Goal: Information Seeking & Learning: Learn about a topic

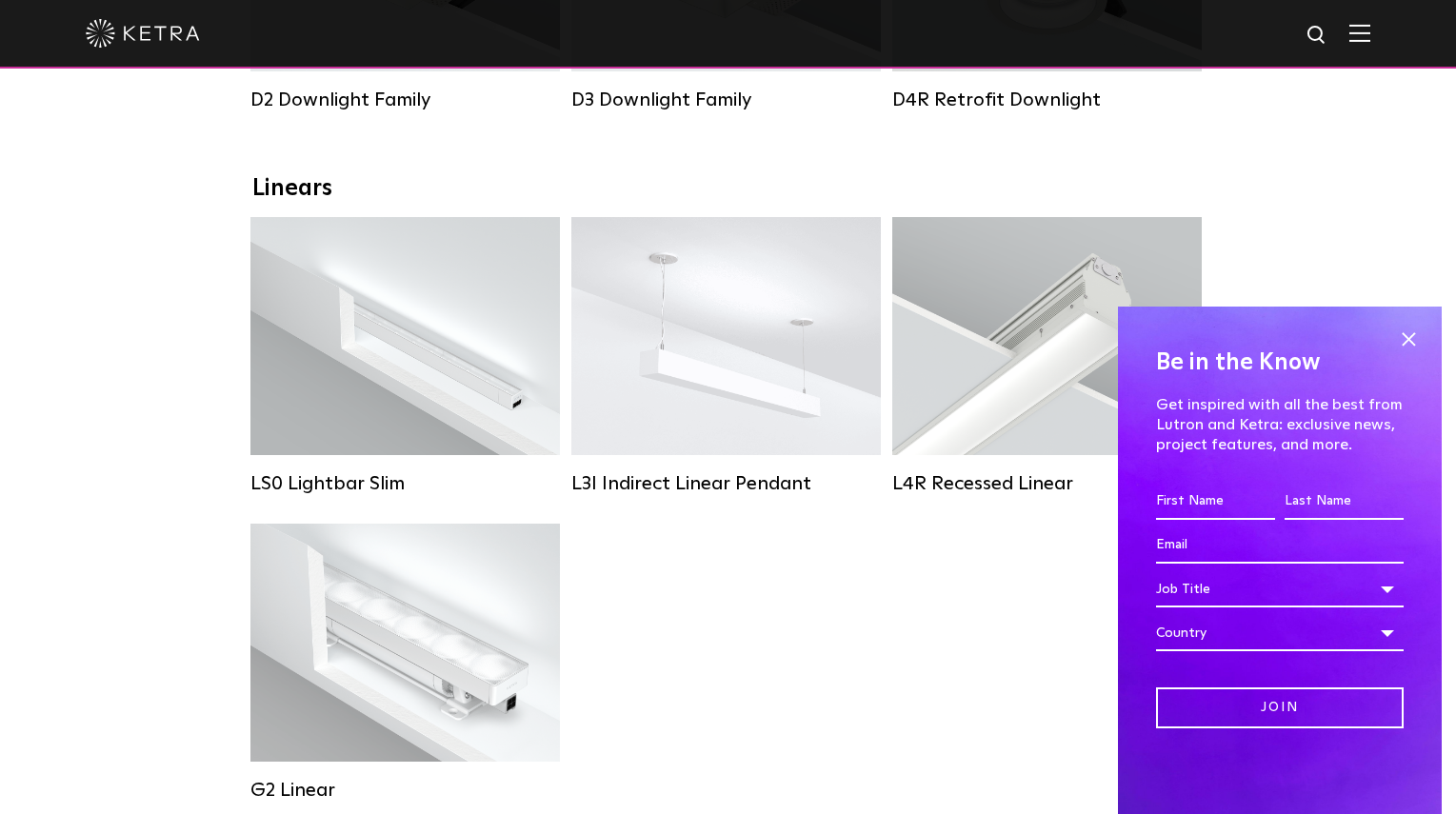
scroll to position [190, 0]
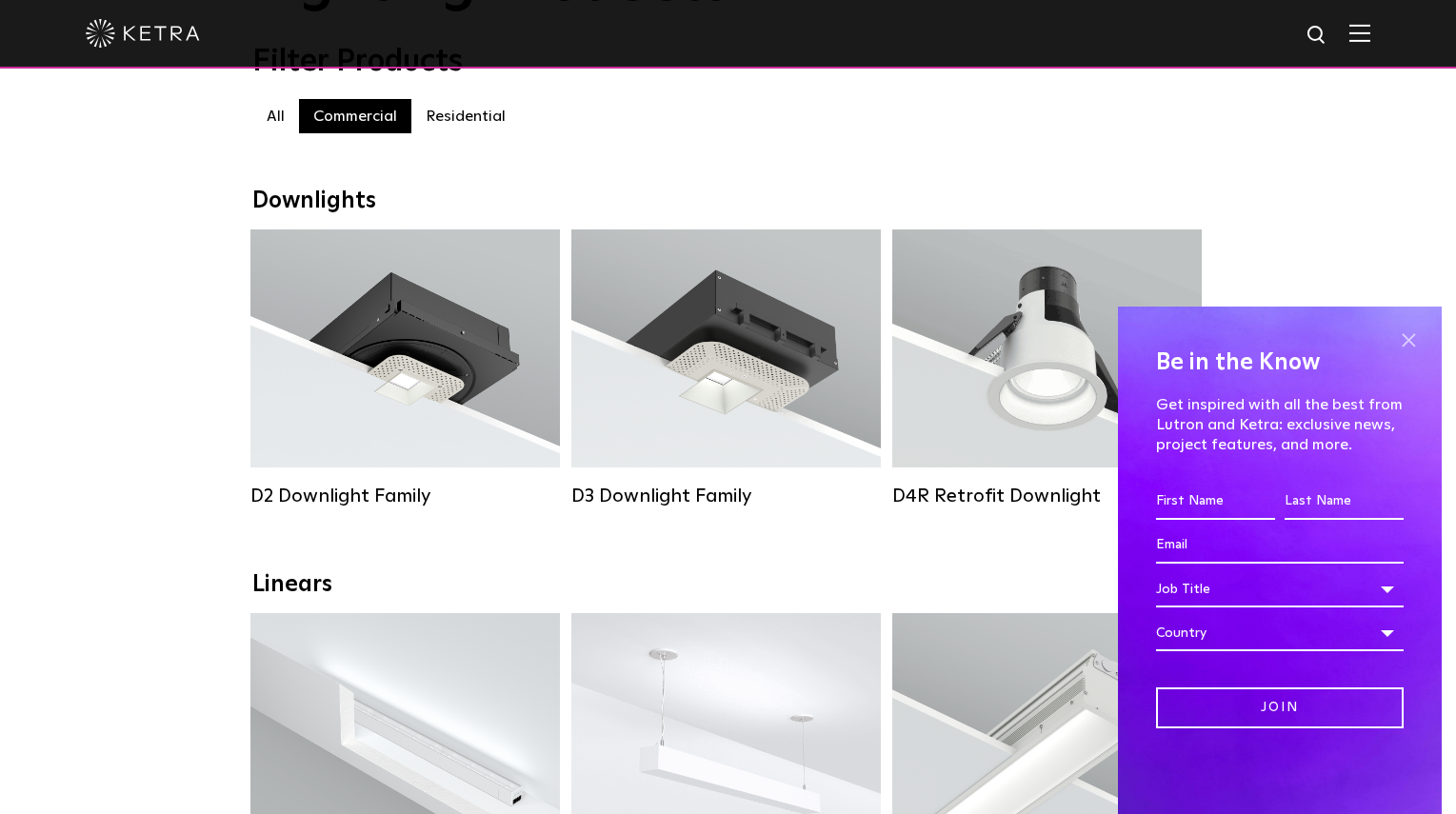
click at [1407, 335] on span at bounding box center [1408, 339] width 29 height 29
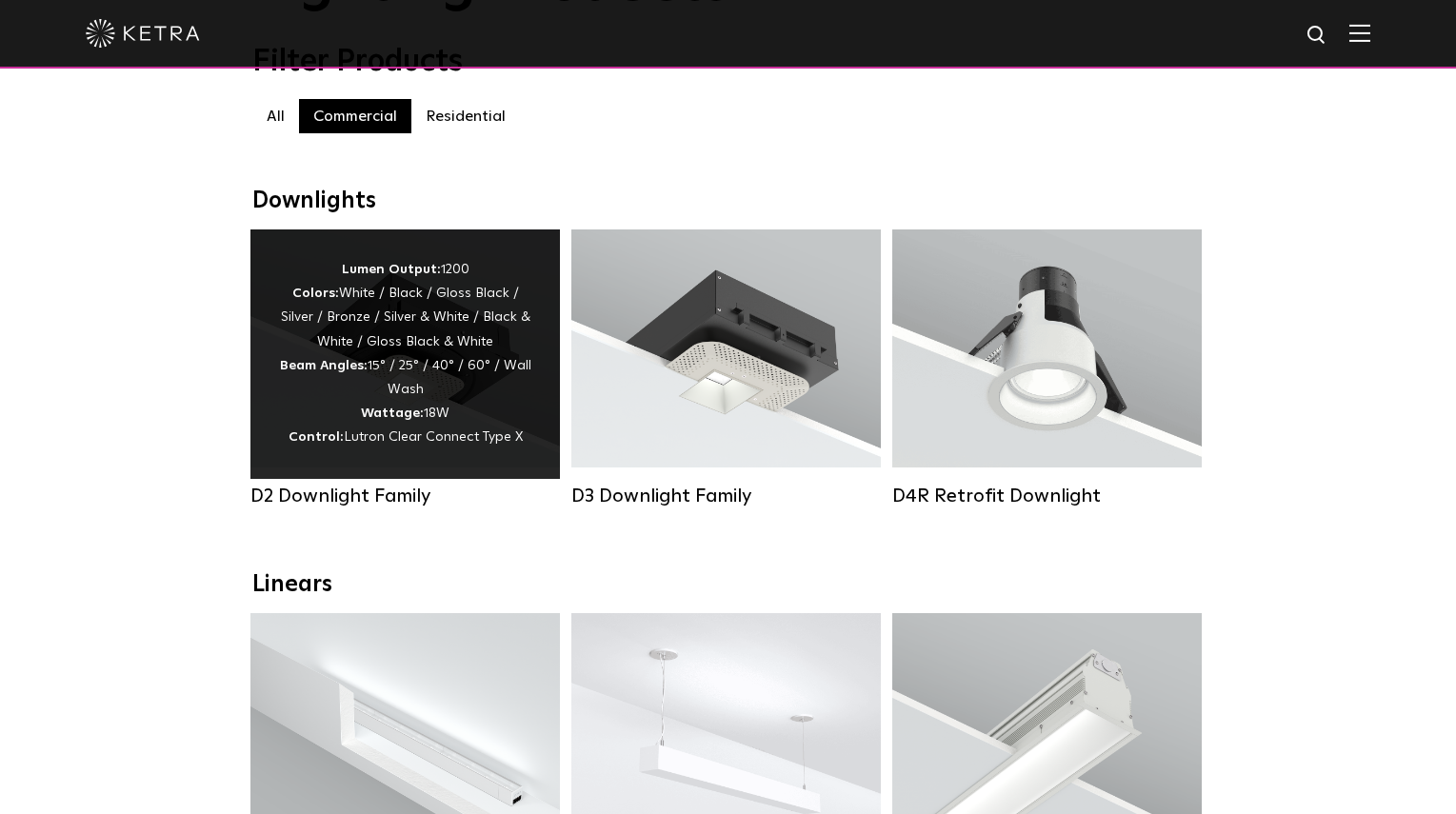
click at [454, 335] on div "Lumen Output: 1200 Colors: White / Black / Gloss Black / Silver / Bronze / Silv…" at bounding box center [405, 354] width 252 height 192
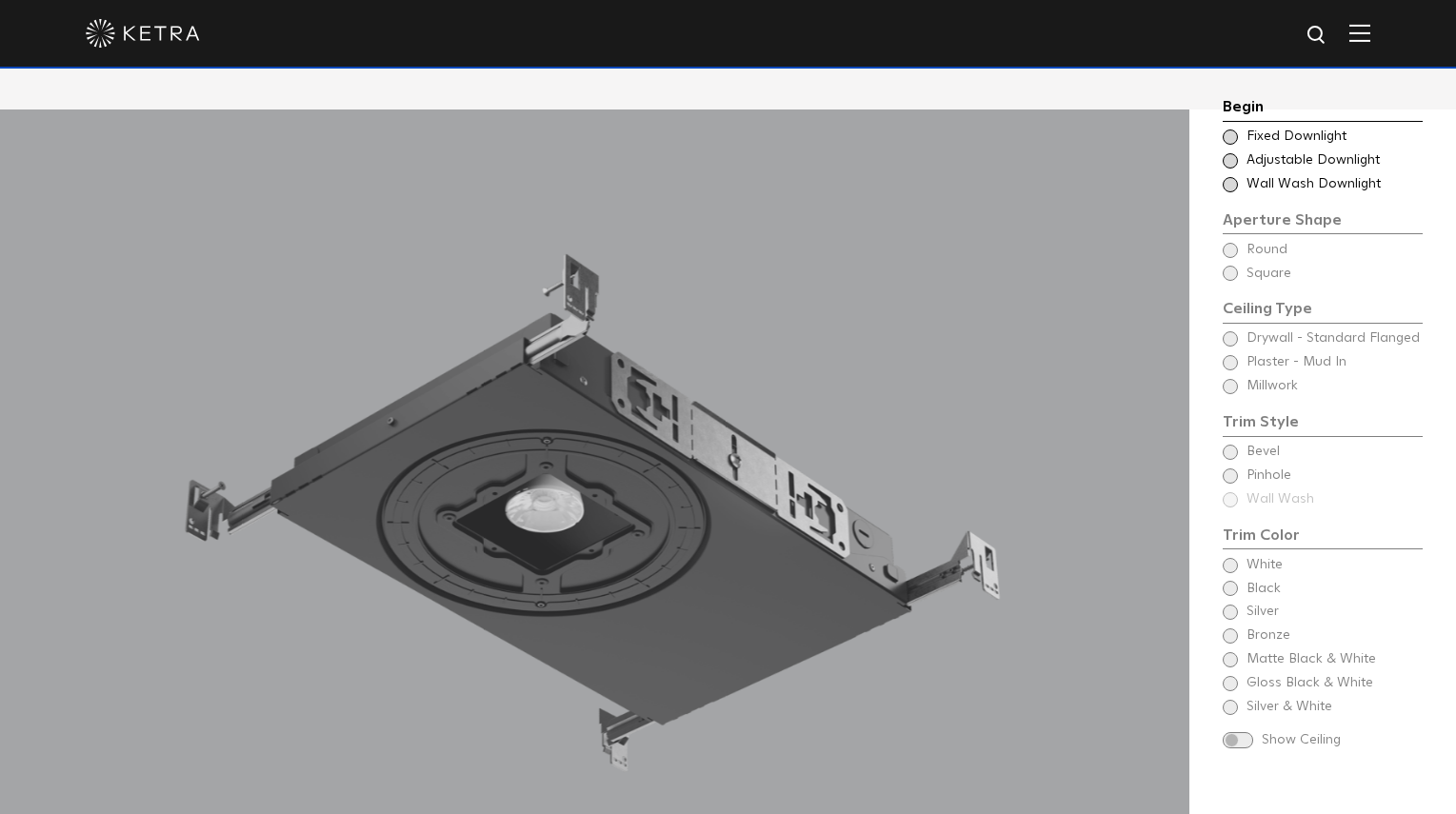
scroll to position [1703, 0]
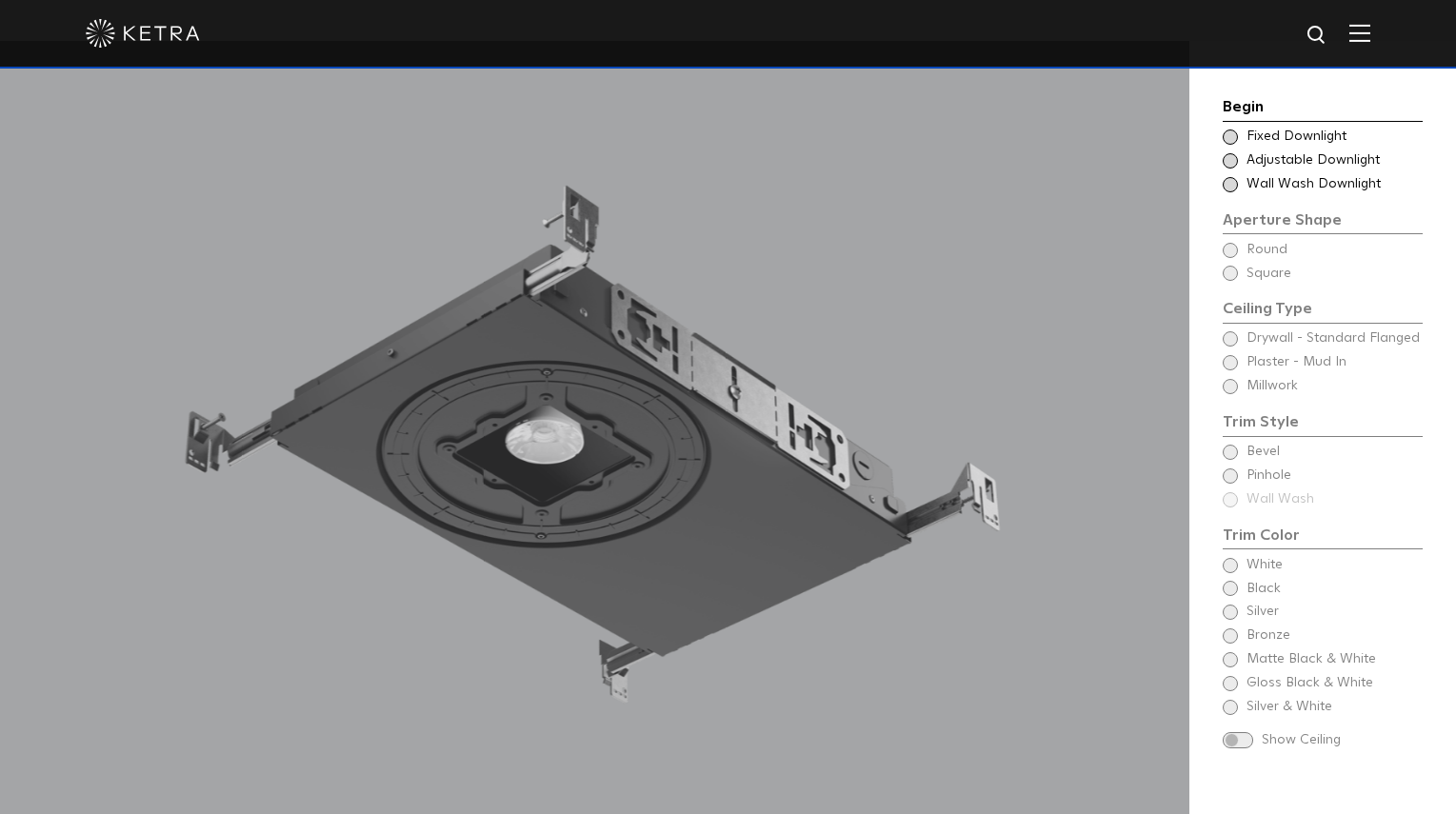
click at [1233, 387] on div "Begin Choose Aperture Shape Fixed Downlight Choose Aperture Shape Adjustable Do…" at bounding box center [1323, 424] width 200 height 659
click at [1232, 157] on span at bounding box center [1230, 161] width 15 height 15
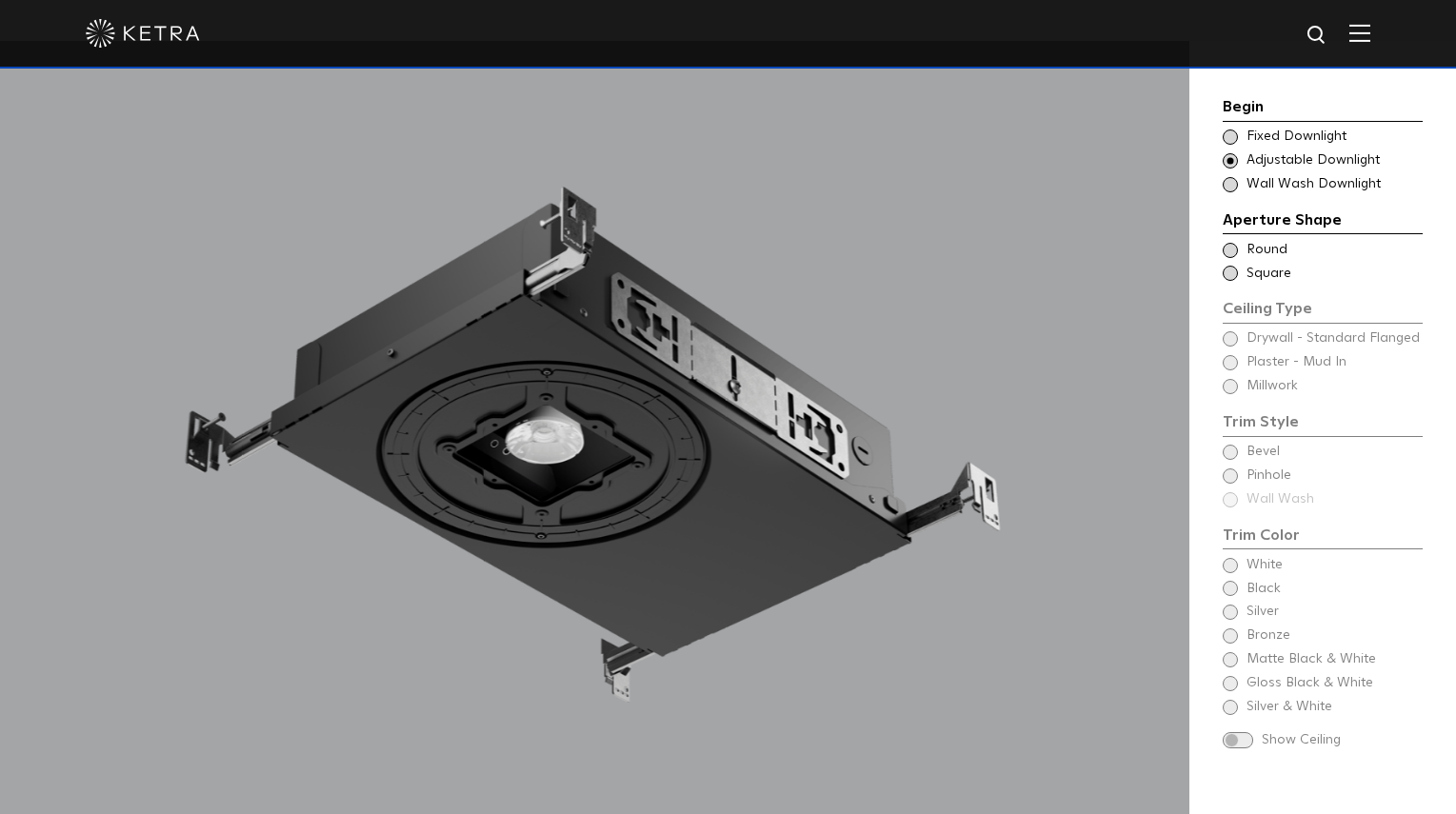
click at [1224, 247] on span at bounding box center [1230, 250] width 15 height 15
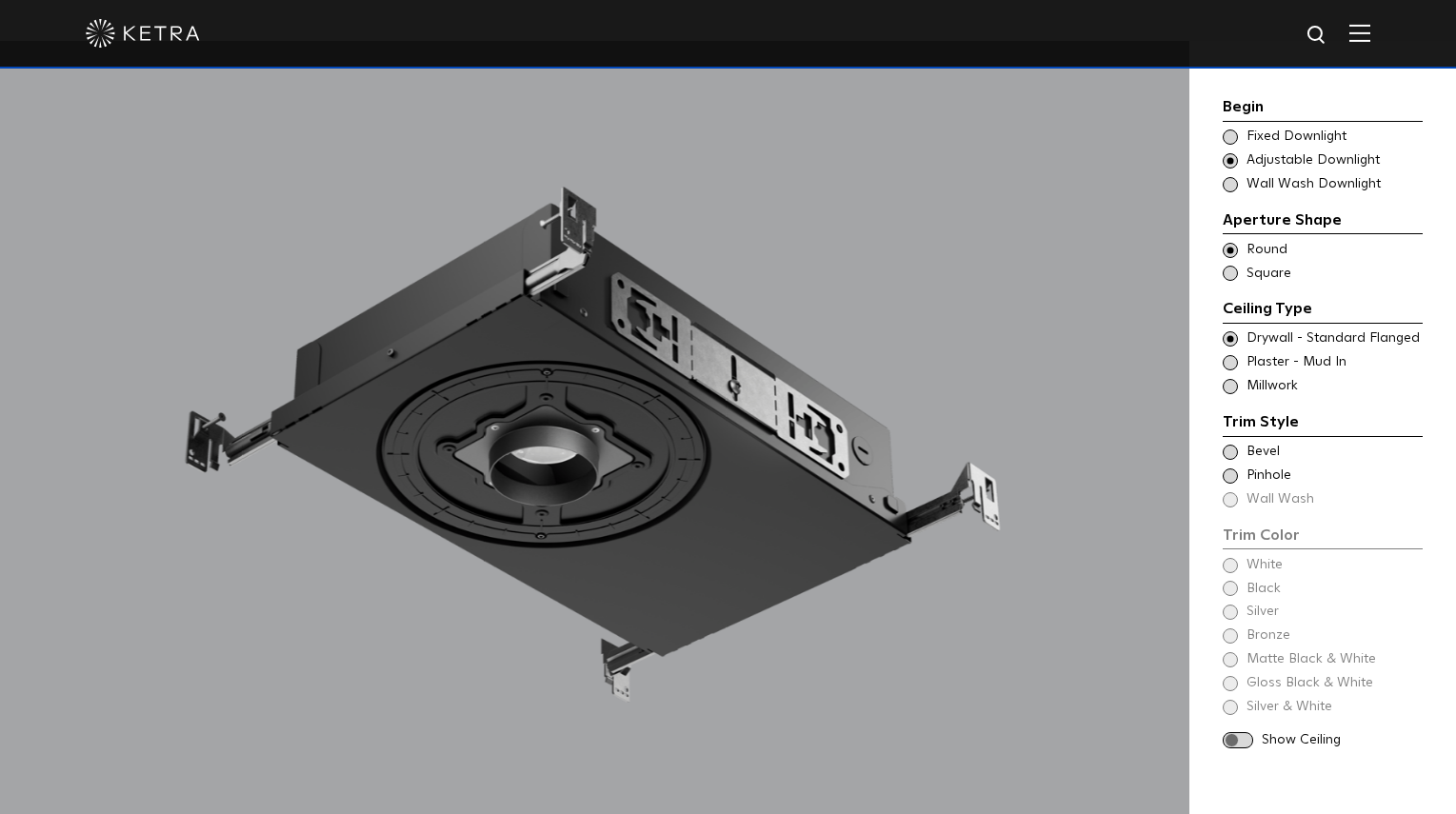
click at [1225, 390] on span at bounding box center [1230, 386] width 15 height 15
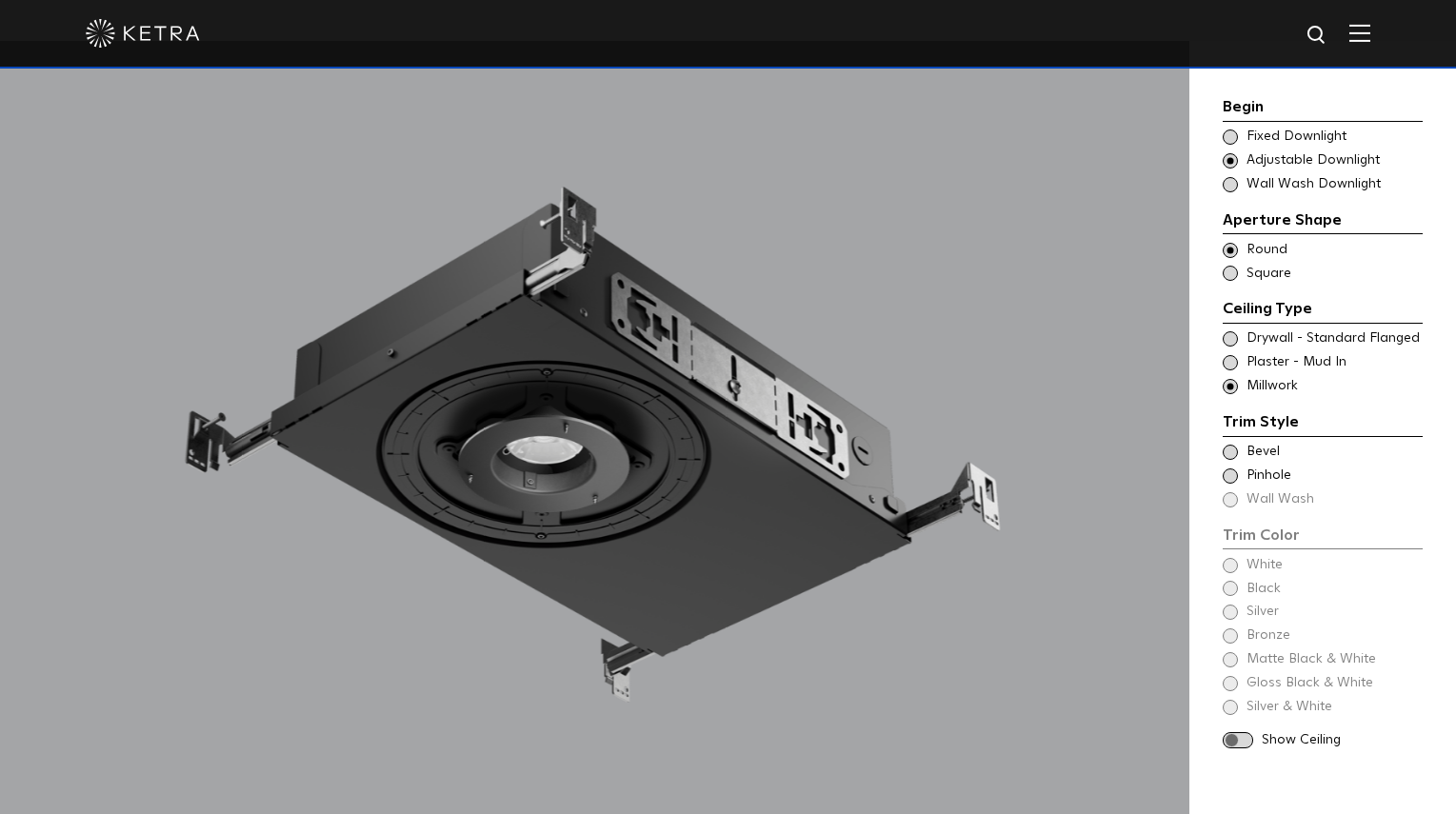
click at [1227, 450] on span at bounding box center [1230, 451] width 15 height 15
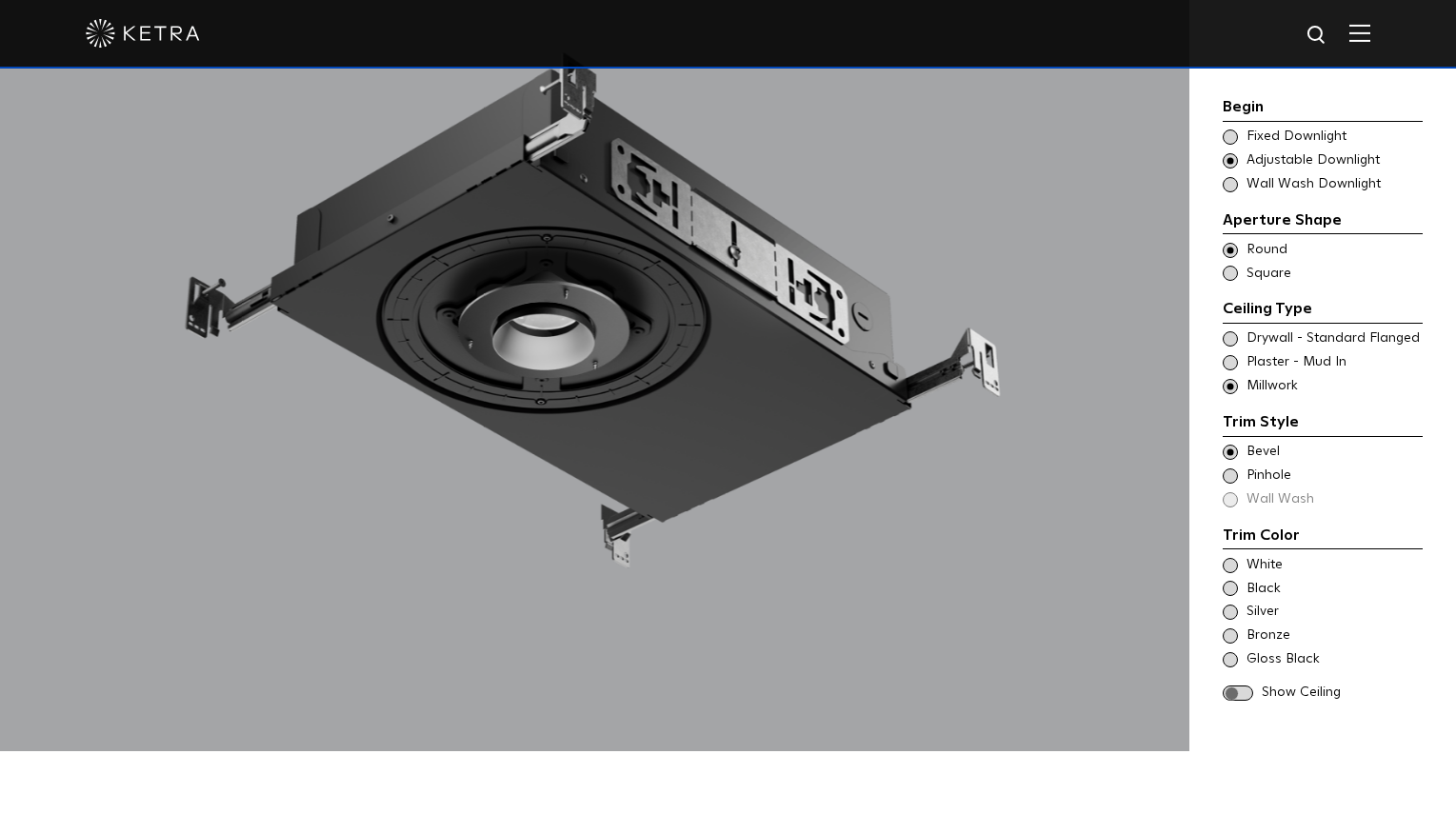
scroll to position [1894, 0]
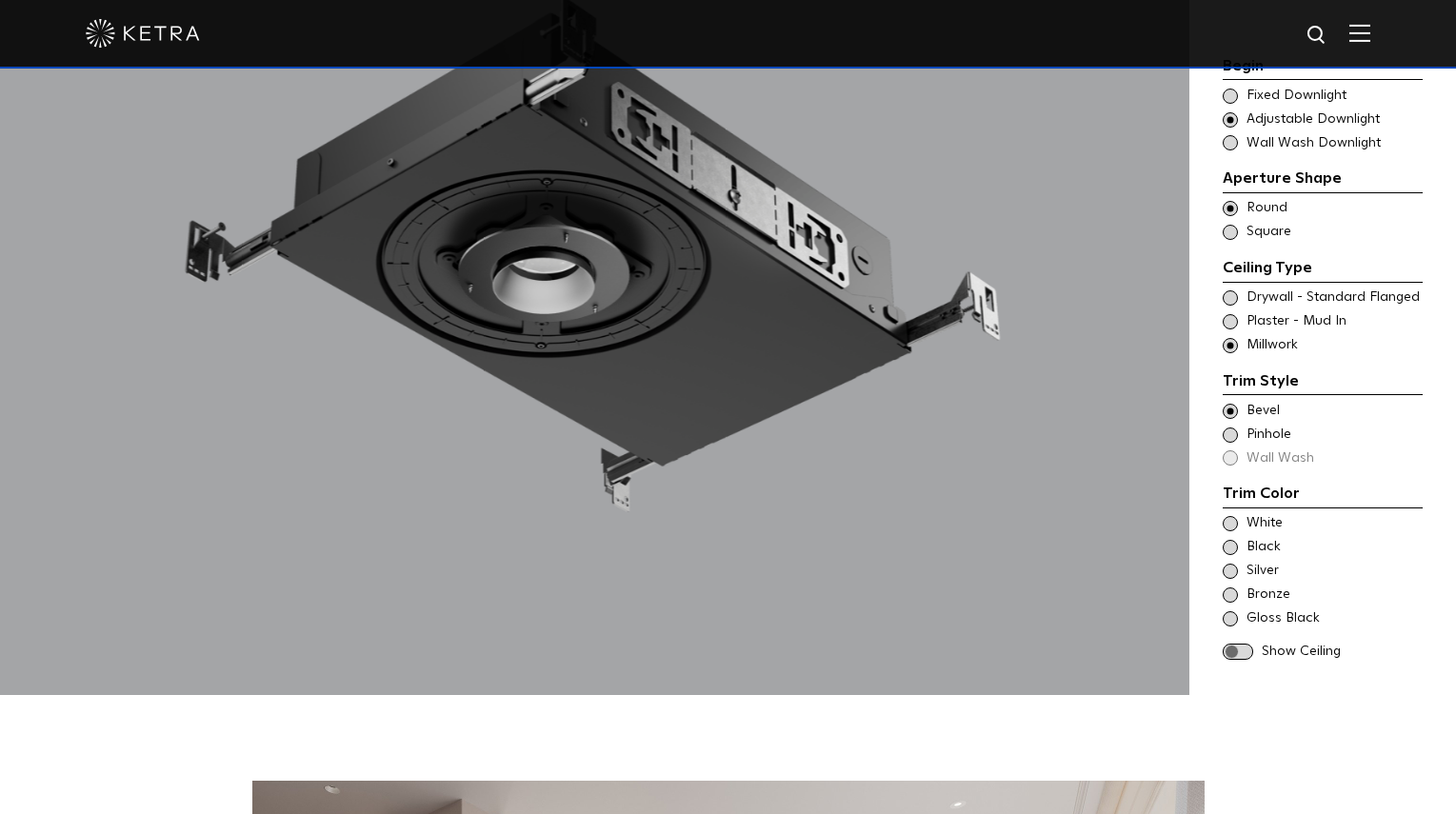
click at [1241, 643] on span at bounding box center [1238, 651] width 31 height 16
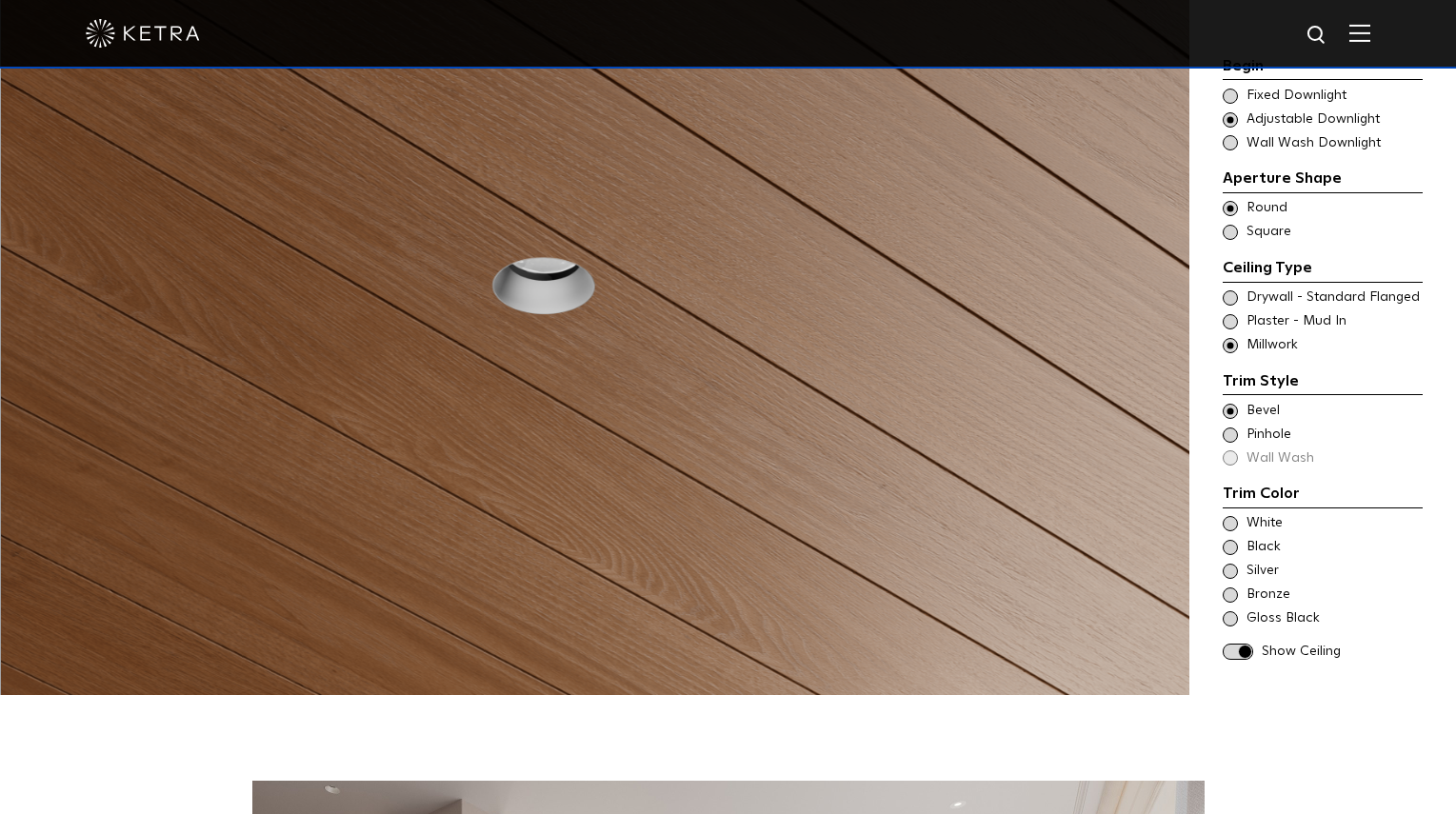
click at [1228, 539] on span at bounding box center [1230, 546] width 15 height 15
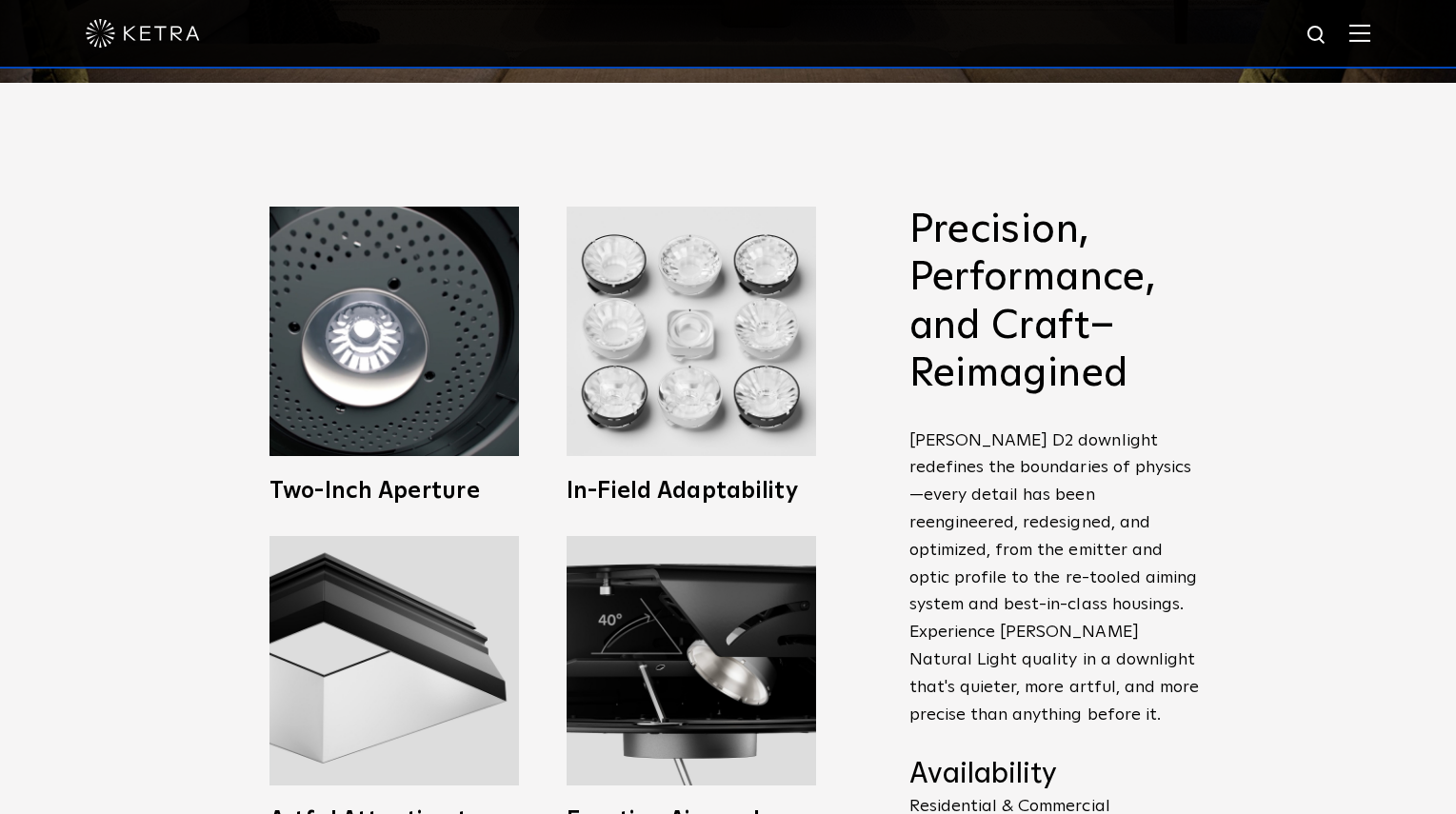
scroll to position [656, 0]
